Goal: Find specific page/section: Find specific page/section

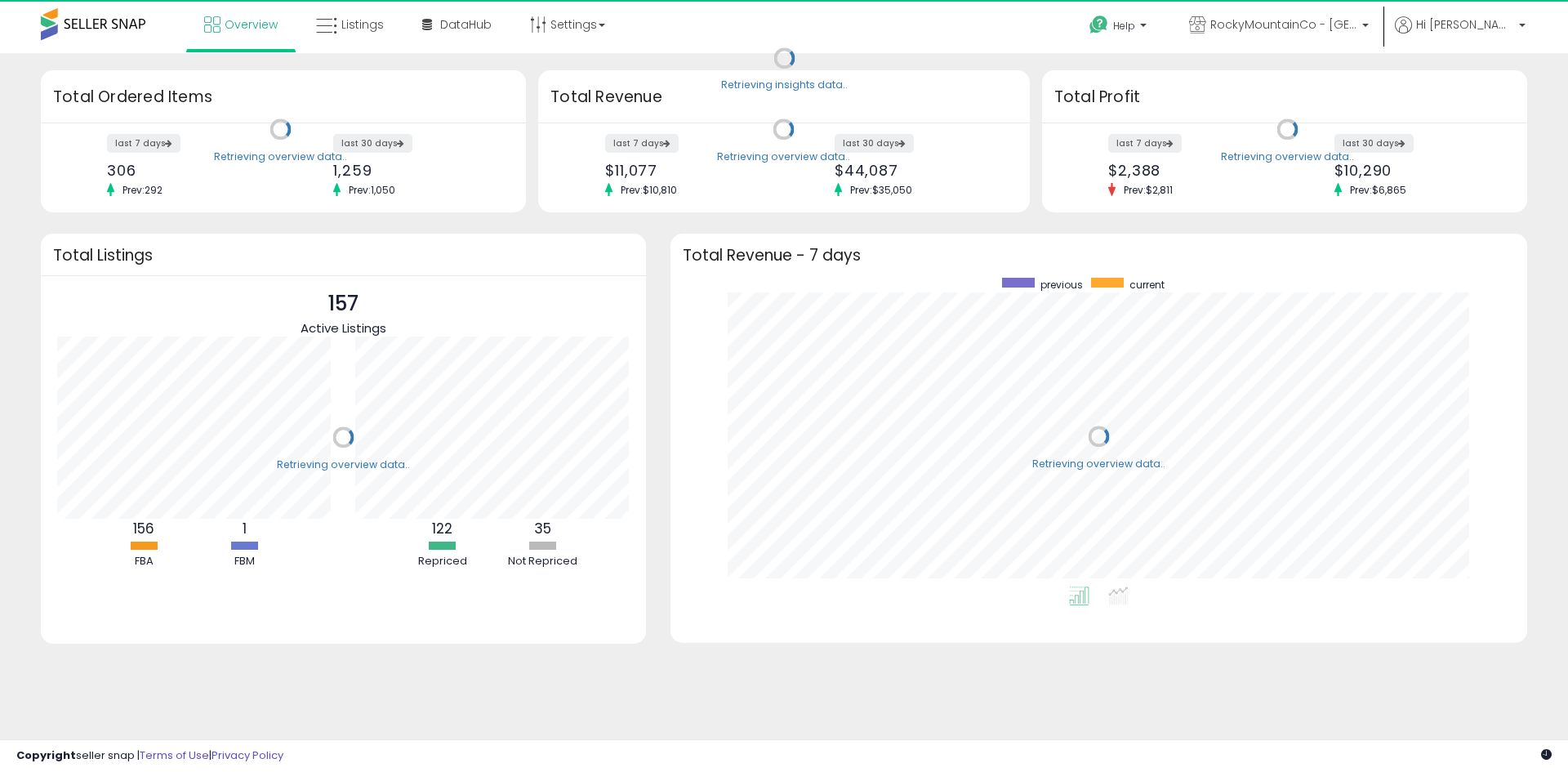
scroll to position [308, 824]
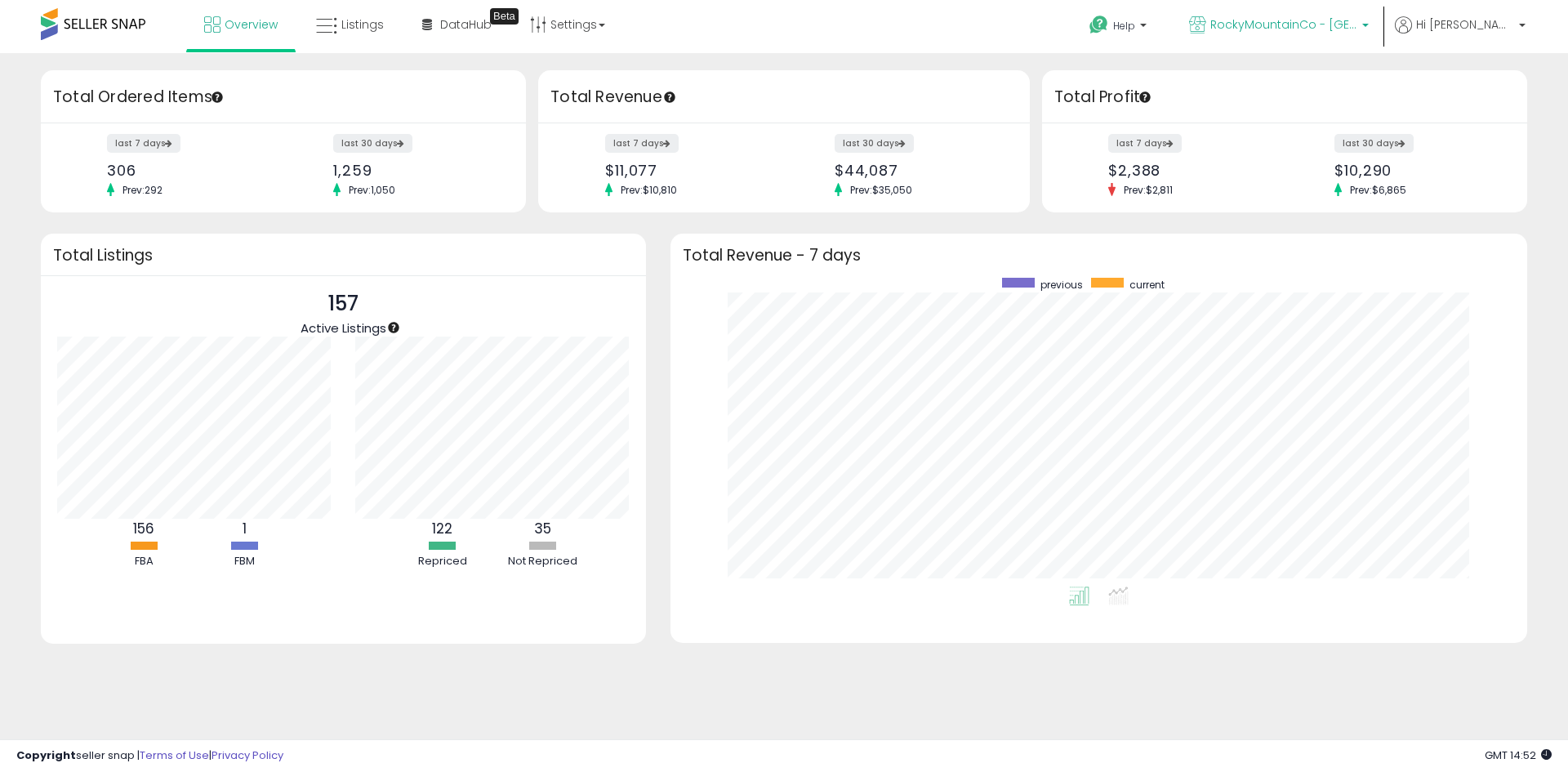
click at [1305, 38] on link "RockyMountainCo - [GEOGRAPHIC_DATA]" at bounding box center [1279, 26] width 204 height 53
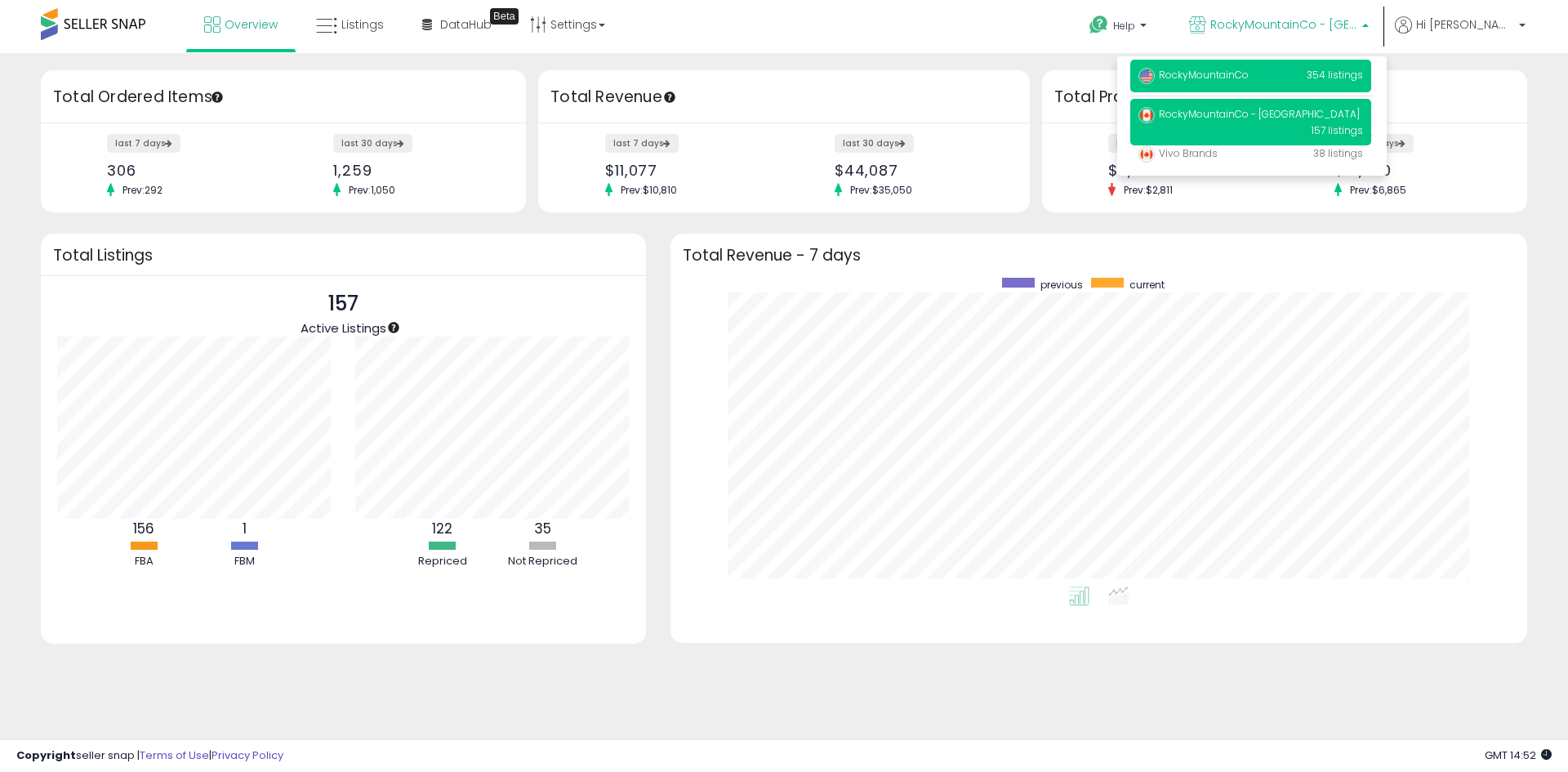
click at [1297, 83] on p "RockyMountainCo 354 listings" at bounding box center [1250, 76] width 241 height 33
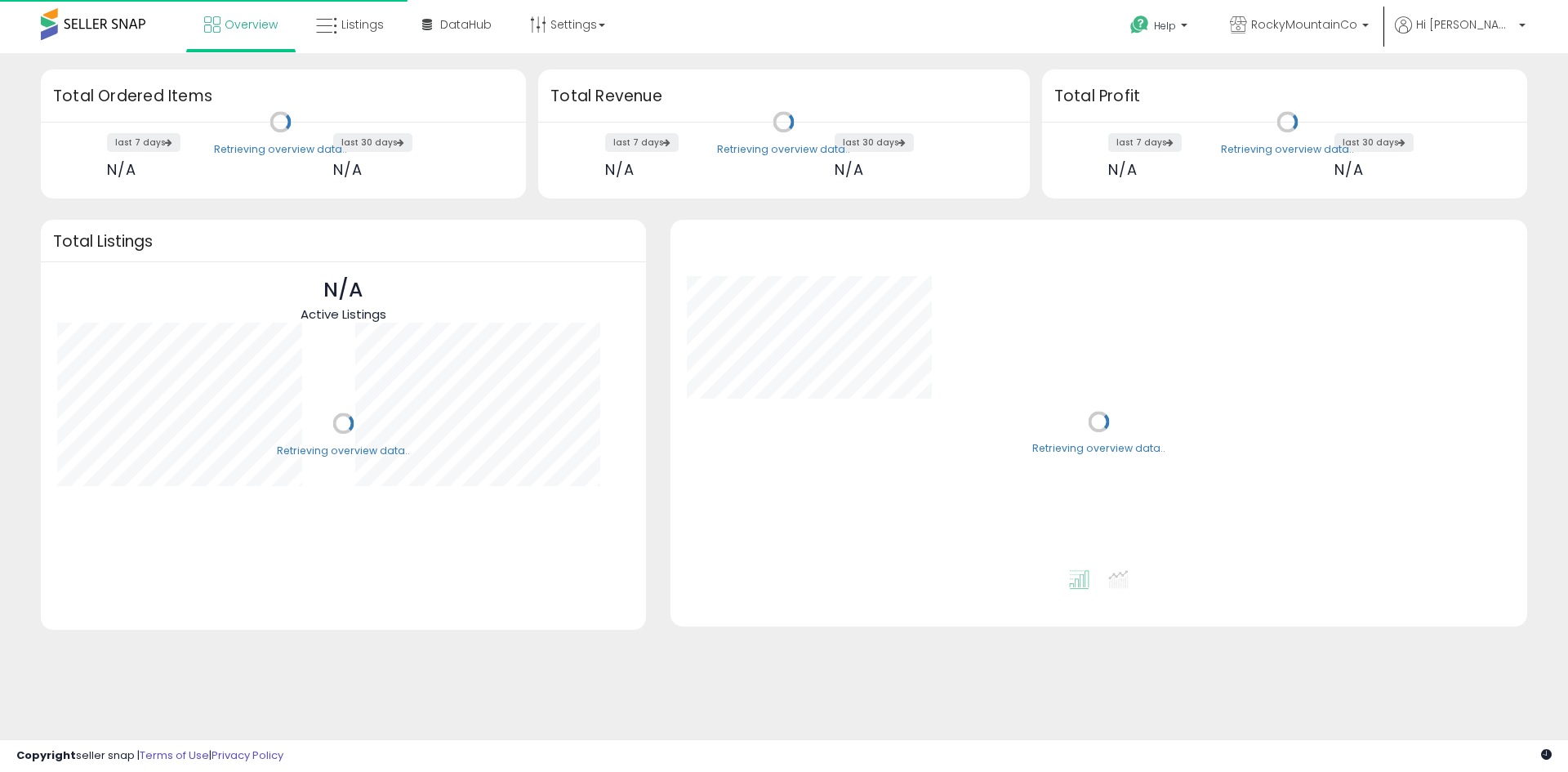
click at [360, 28] on span "Listings" at bounding box center [362, 25] width 42 height 17
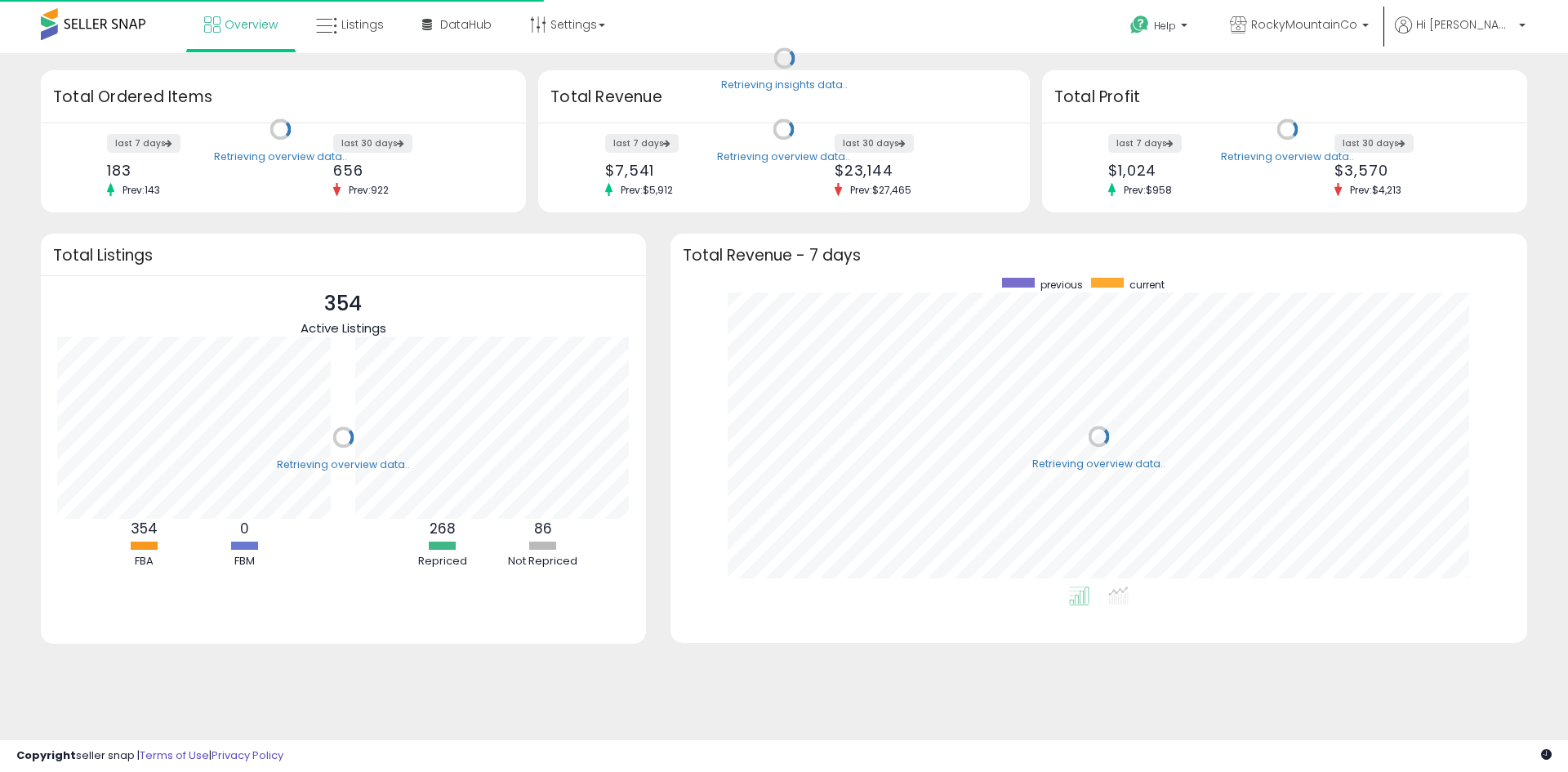
scroll to position [308, 824]
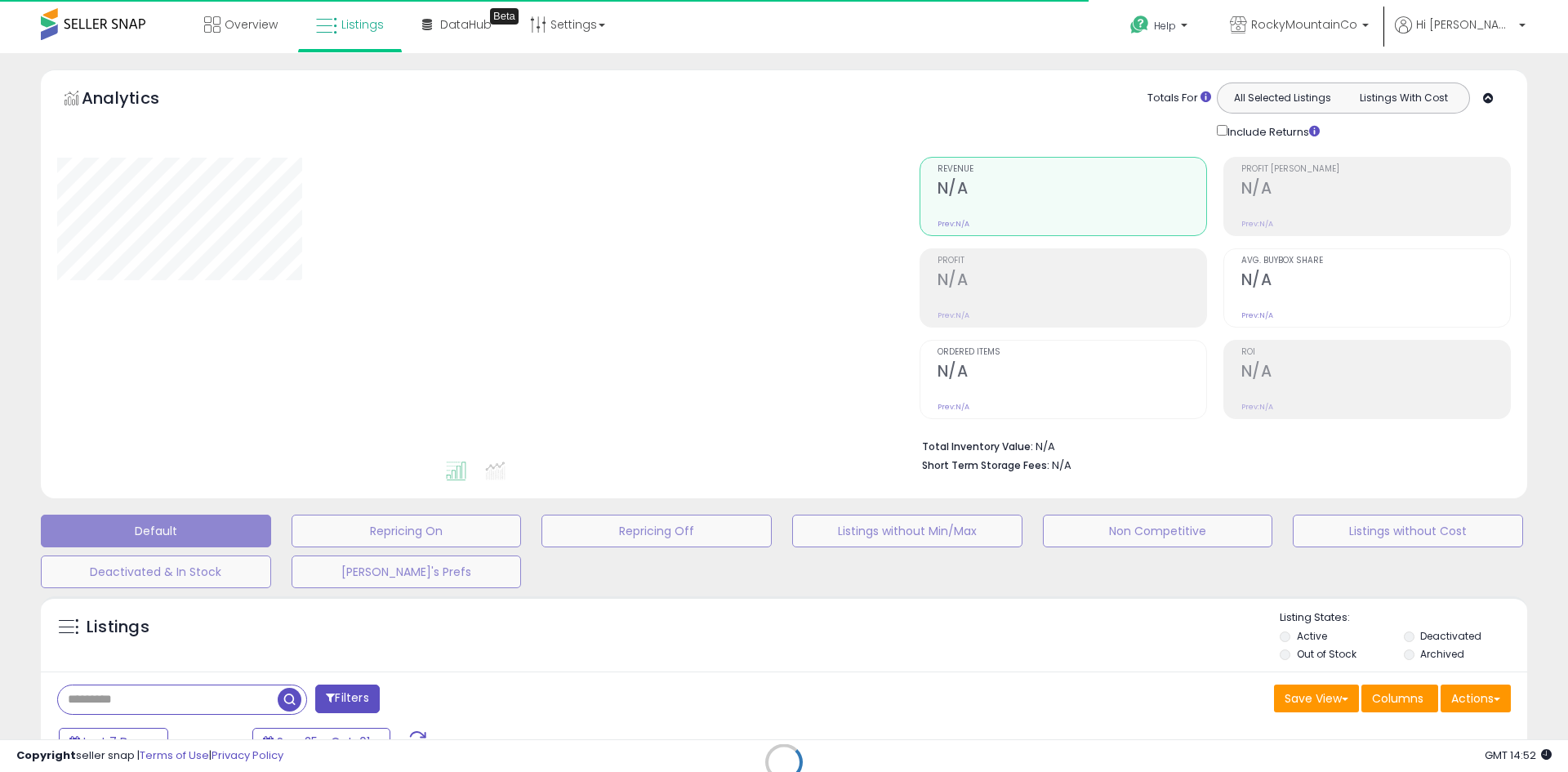
click at [254, 702] on div "Retrieving listings data.." at bounding box center [784, 774] width 1511 height 373
click at [173, 682] on div "Retrieving listings data.." at bounding box center [784, 774] width 1511 height 373
click at [153, 696] on div "Retrieving listings data.." at bounding box center [784, 774] width 1511 height 373
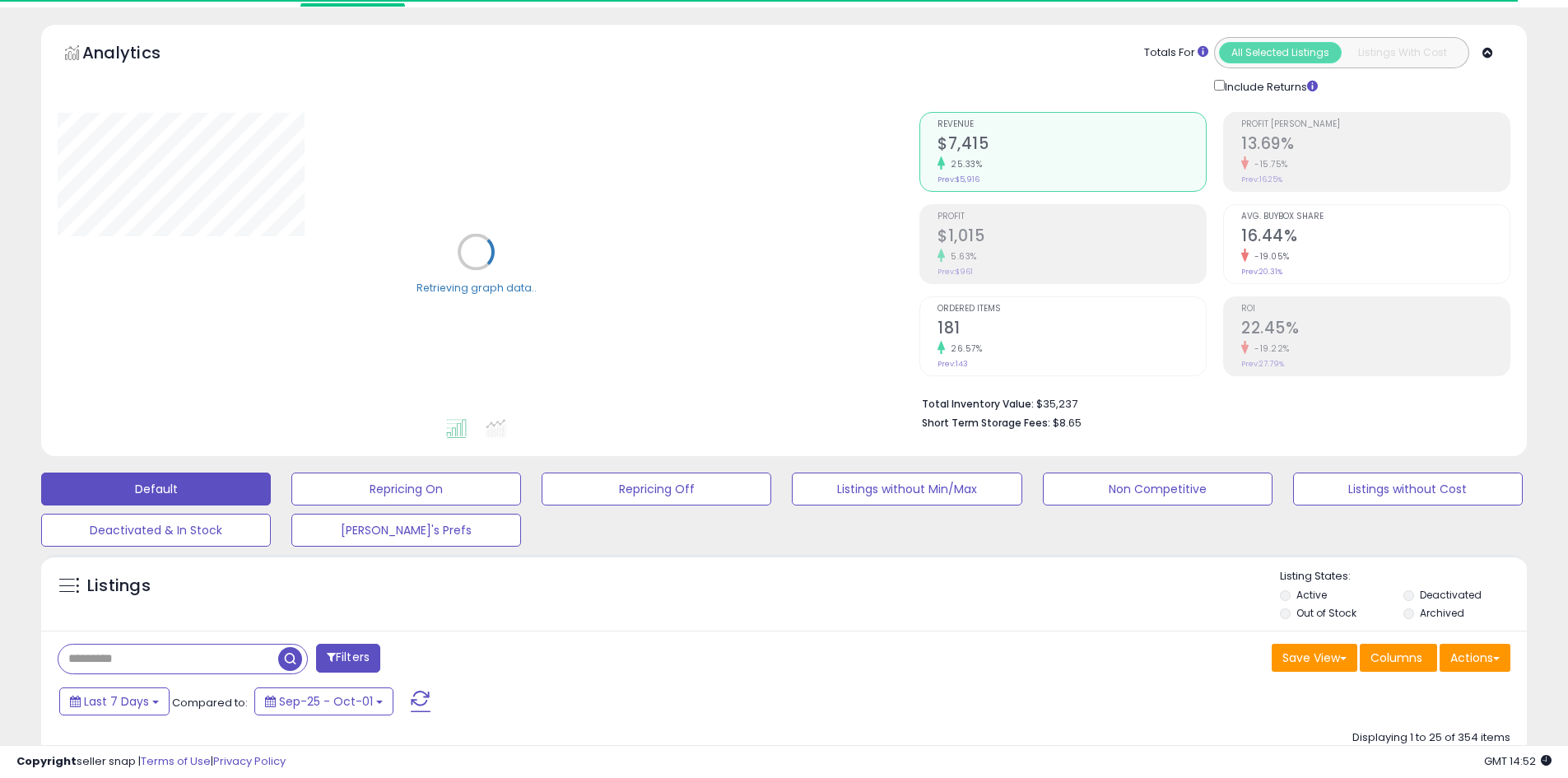
scroll to position [83, 0]
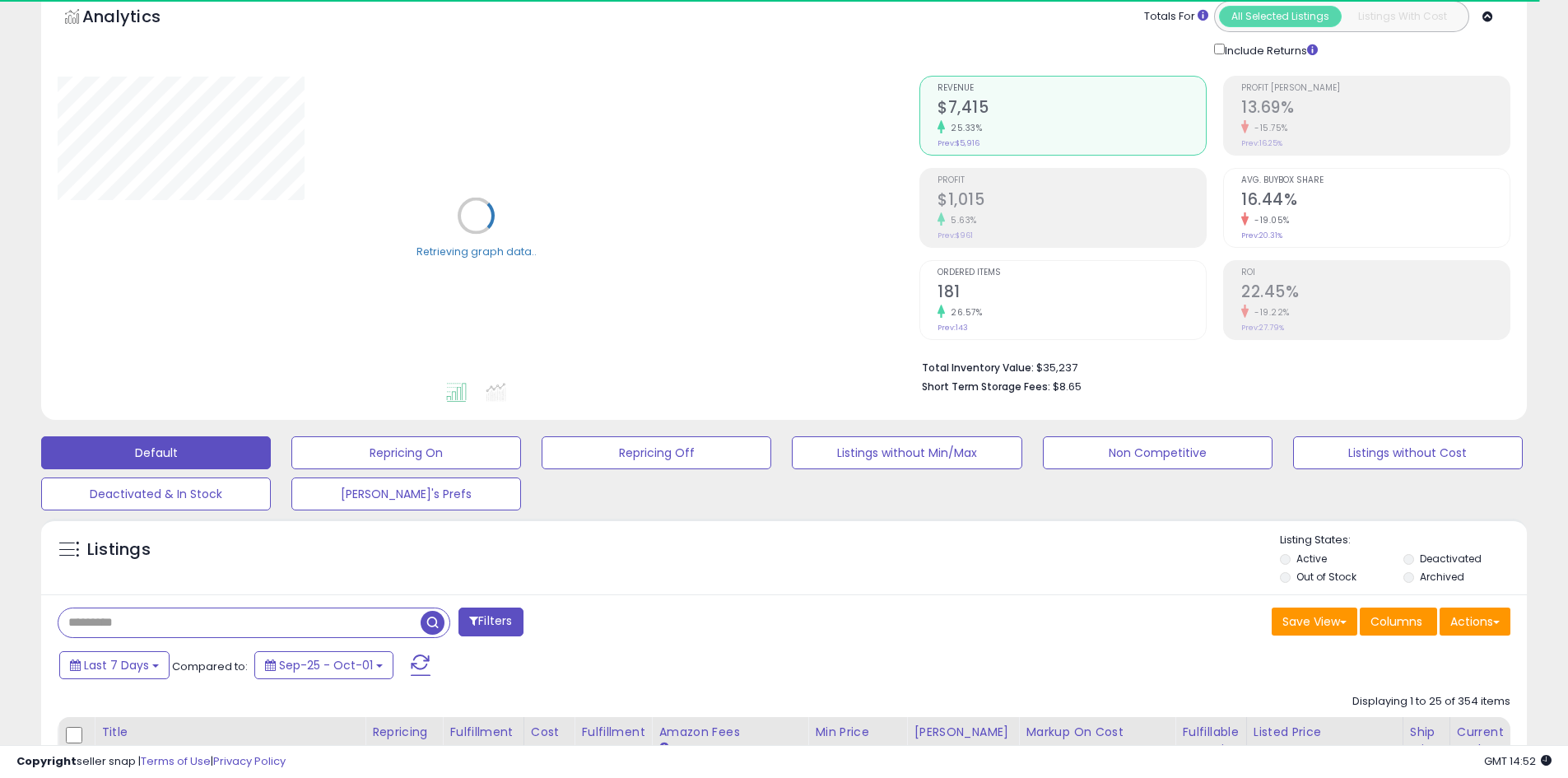
click at [208, 629] on input "text" at bounding box center [240, 623] width 362 height 28
paste input "**********"
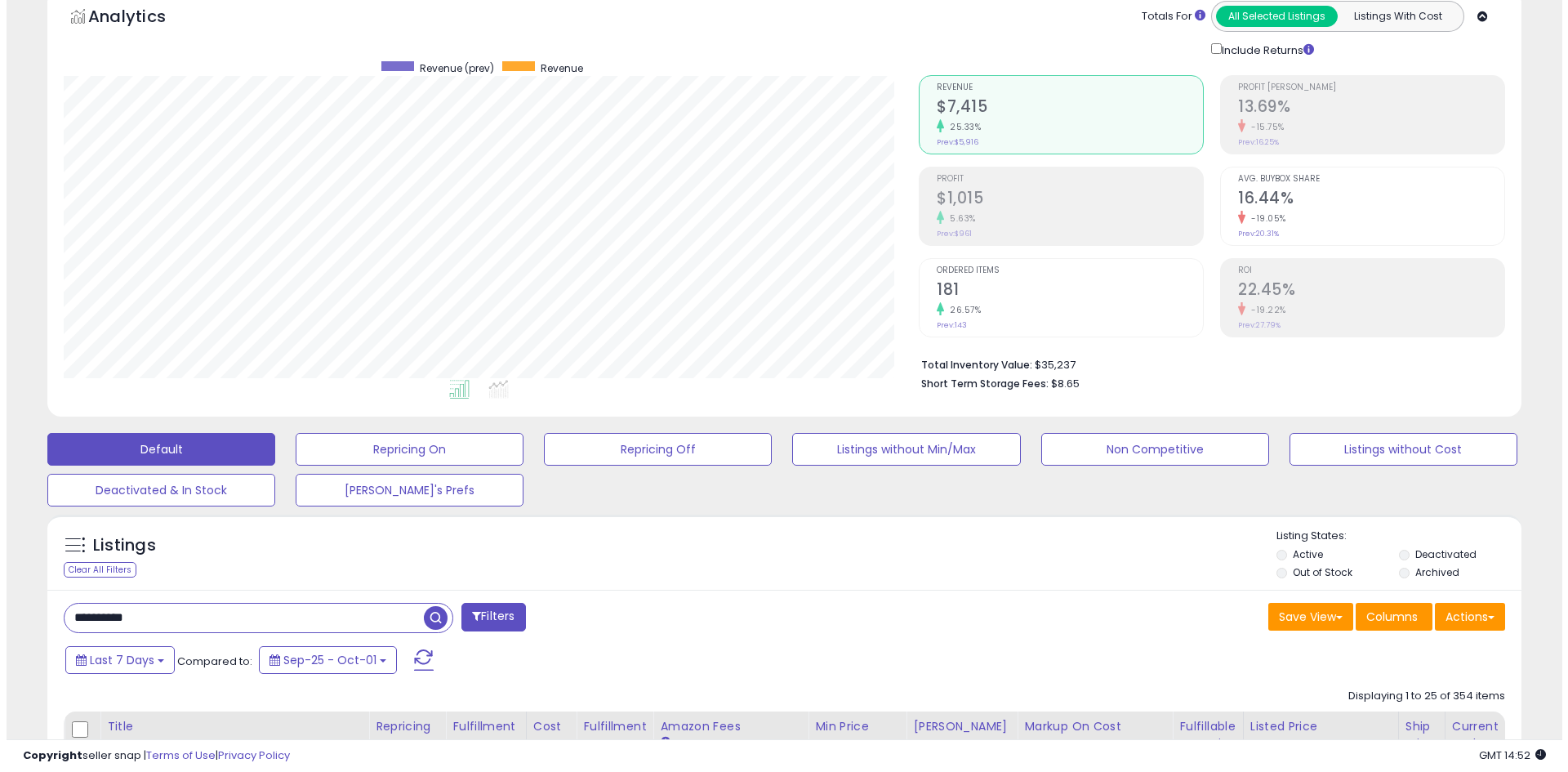
scroll to position [335, 855]
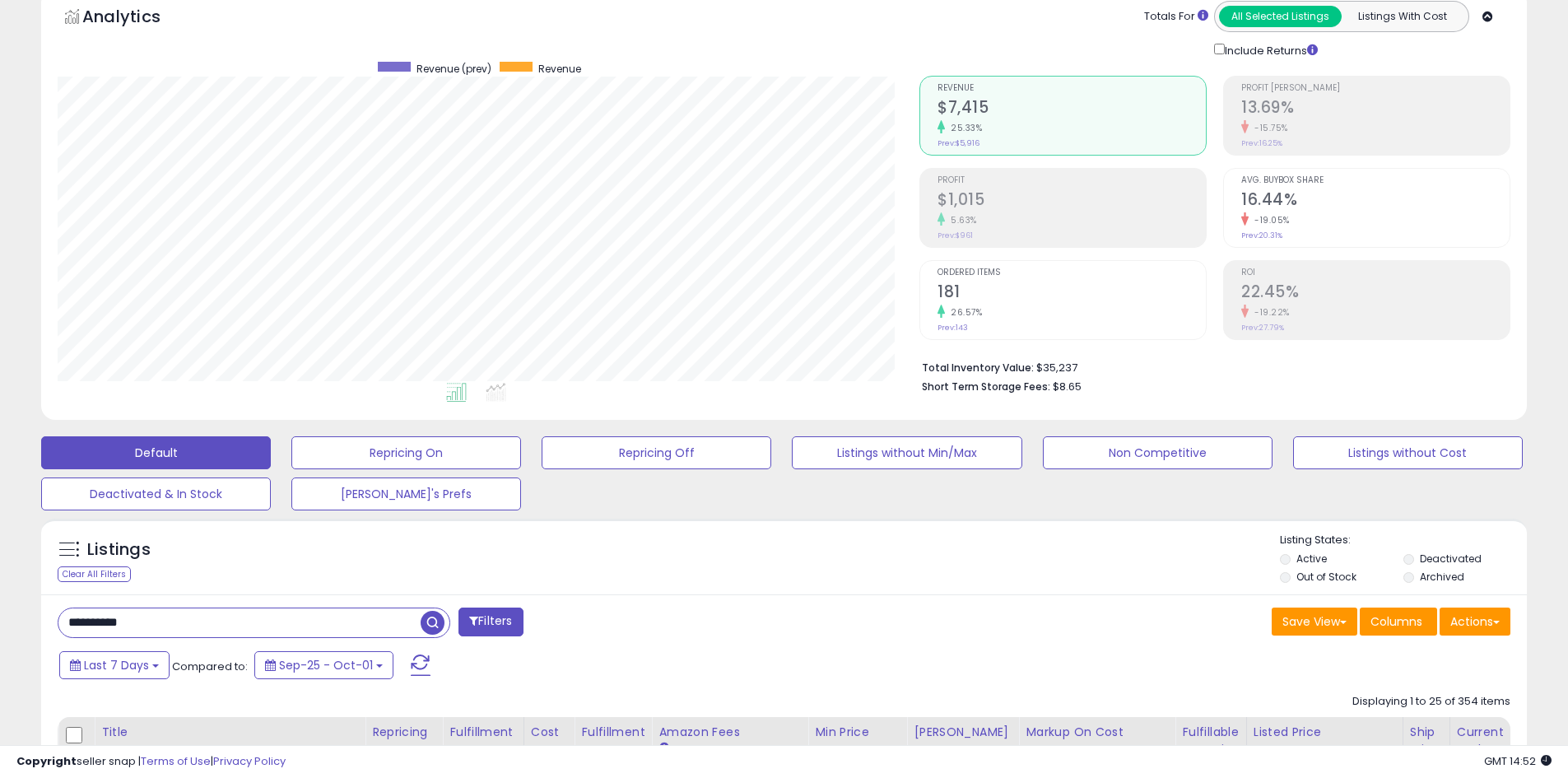
type input "**********"
click at [435, 616] on span "button" at bounding box center [433, 623] width 24 height 24
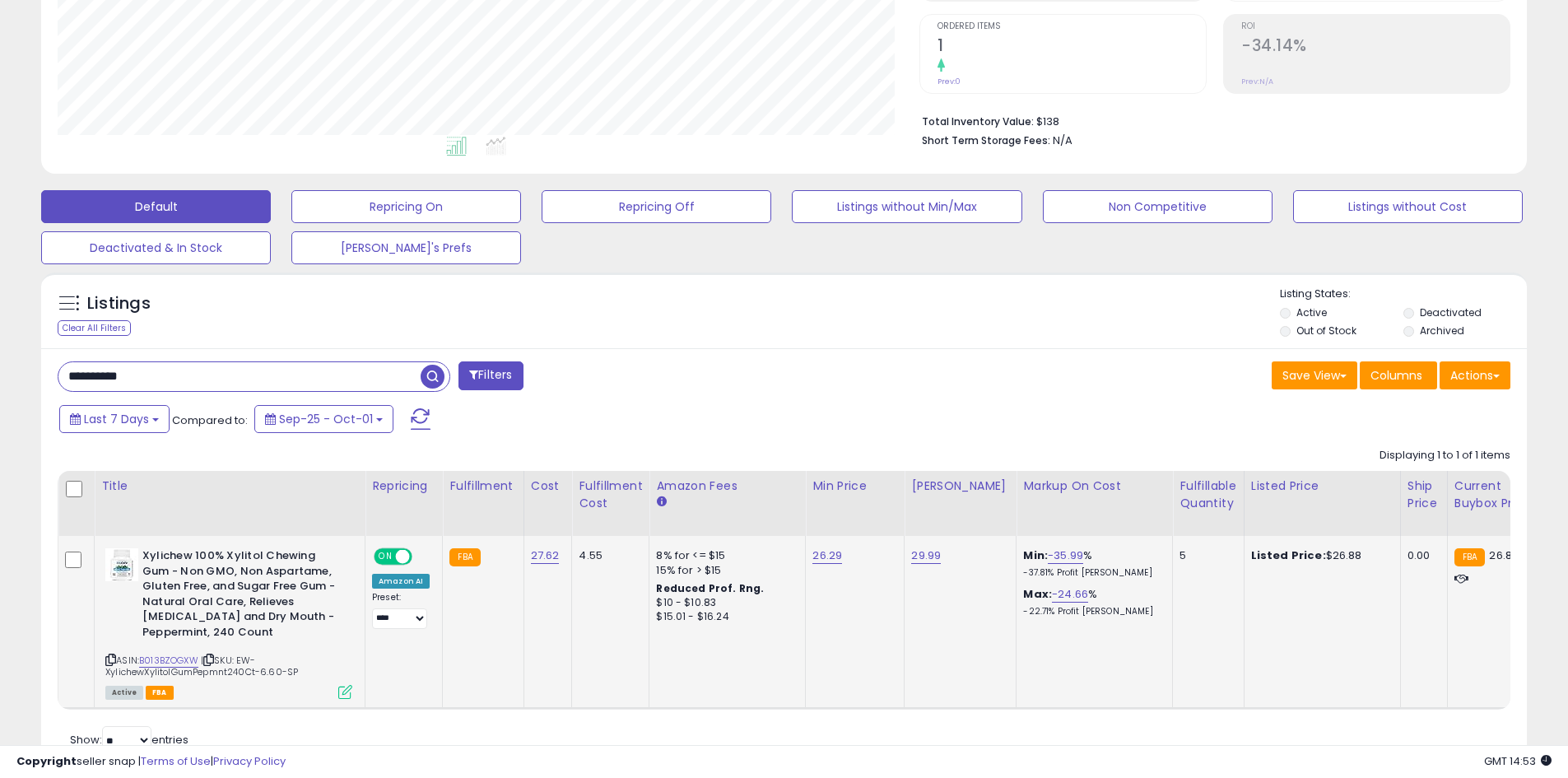
scroll to position [329, 0]
click at [129, 562] on img at bounding box center [122, 563] width 33 height 33
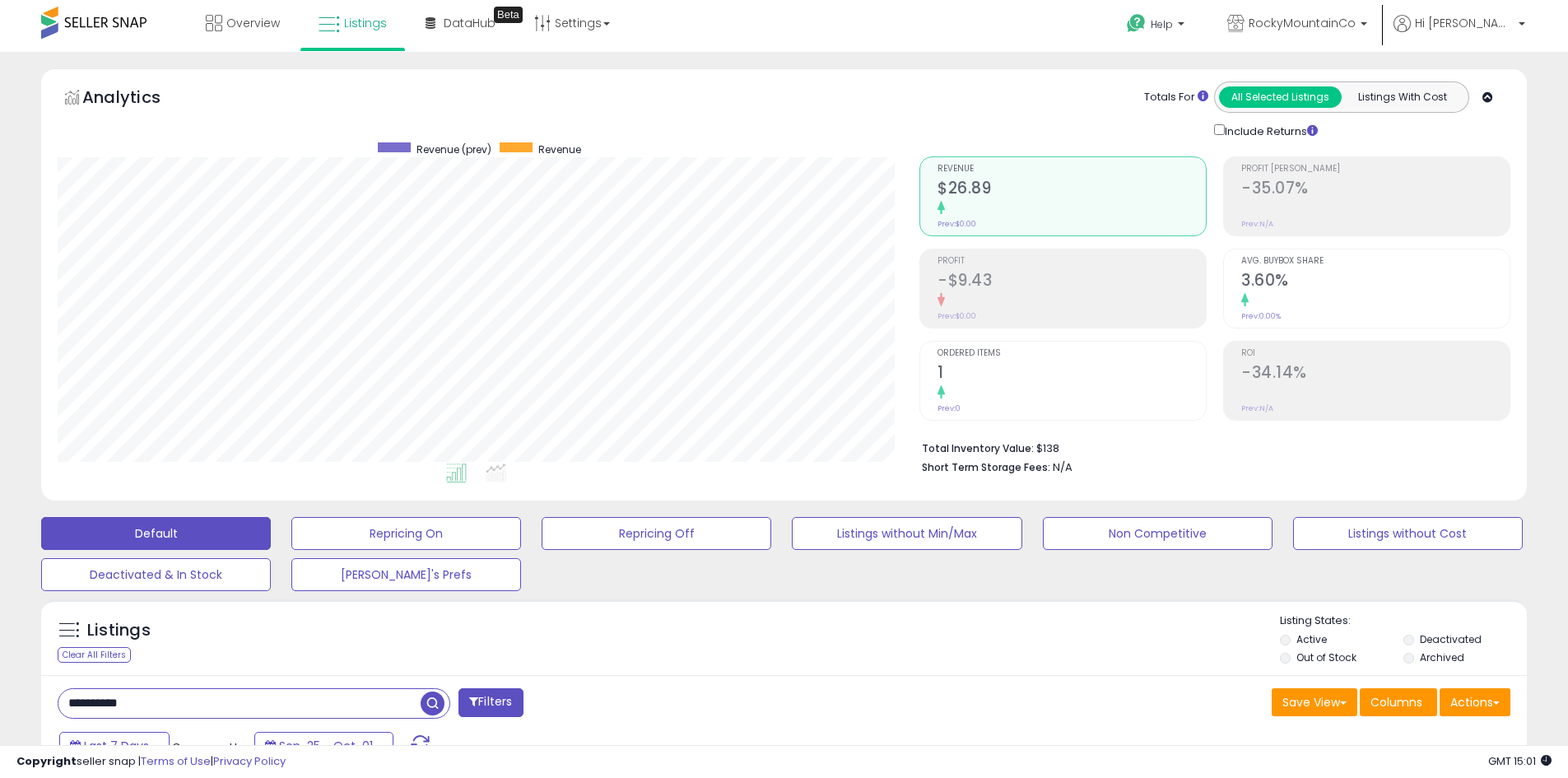
scroll to position [0, 0]
